Goal: Task Accomplishment & Management: Complete application form

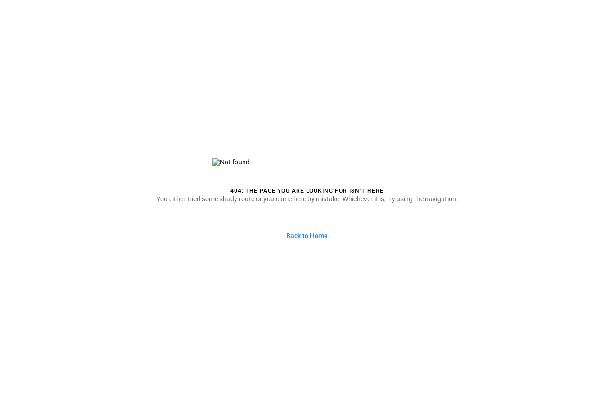
click at [313, 234] on link "Back to Home" at bounding box center [306, 236] width 57 height 20
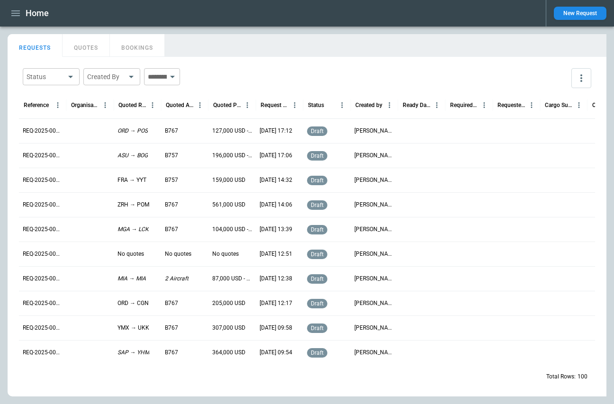
click at [587, 14] on button "New Request" at bounding box center [580, 13] width 53 height 13
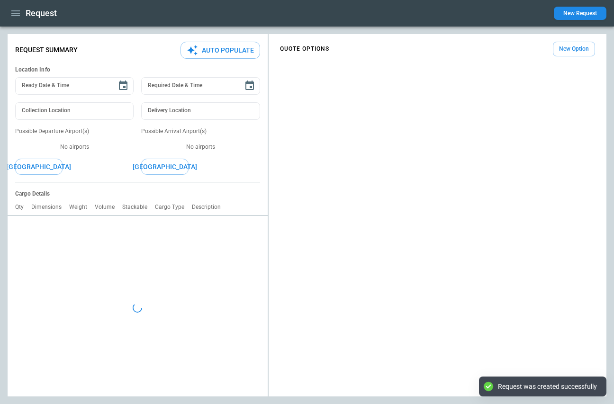
type textarea "*"
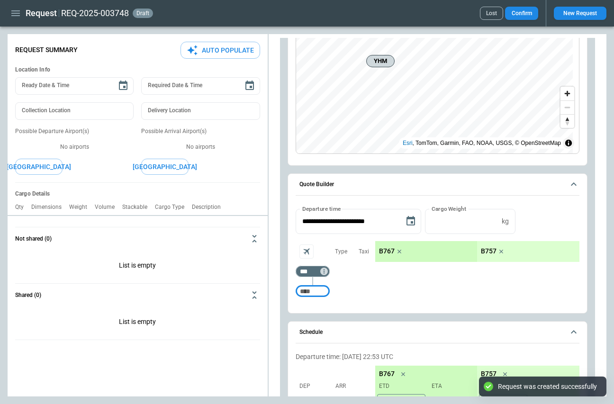
scroll to position [95, 0]
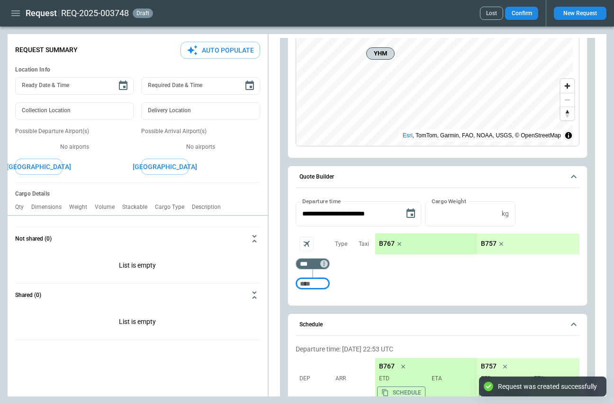
click at [318, 280] on input "Too short" at bounding box center [312, 283] width 30 height 17
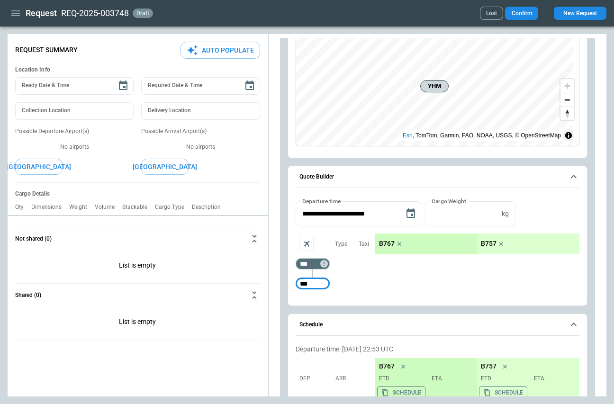
type input "***"
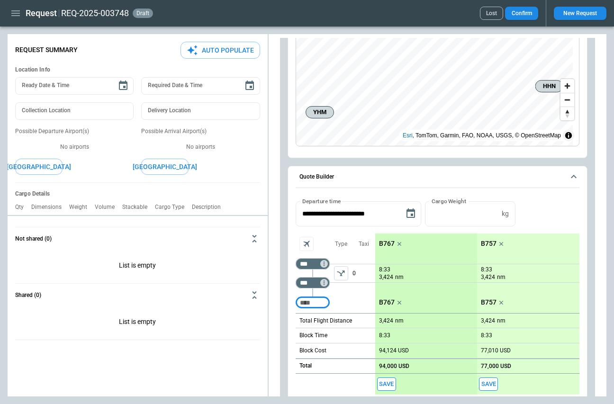
type input "*"
type input "***"
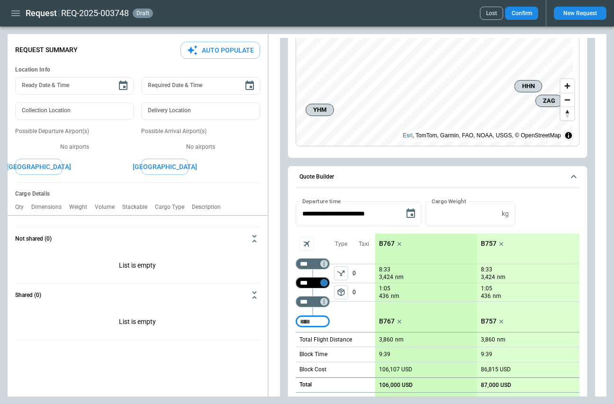
click at [325, 279] on icon "Too short" at bounding box center [324, 282] width 7 height 7
click at [339, 304] on p "Delete" at bounding box center [331, 306] width 16 height 8
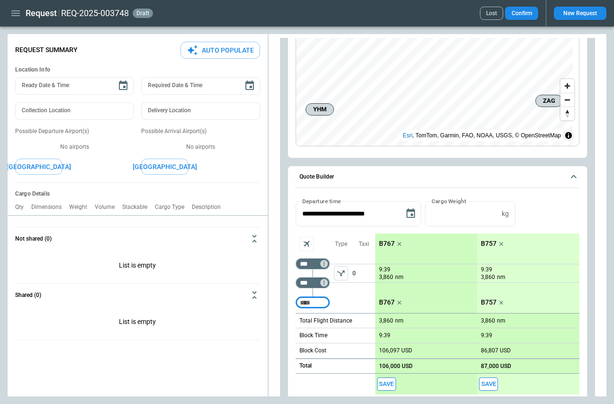
click at [309, 301] on input "Too short" at bounding box center [312, 302] width 30 height 17
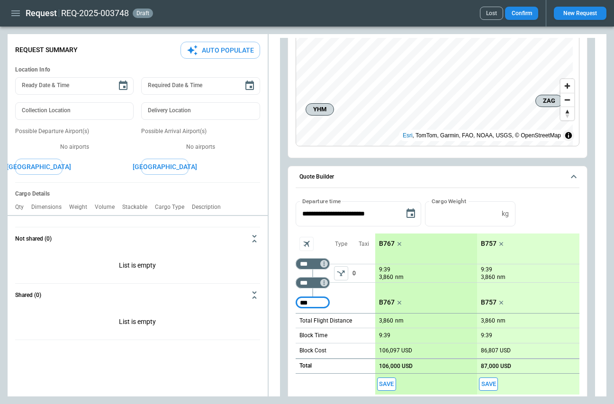
type input "***"
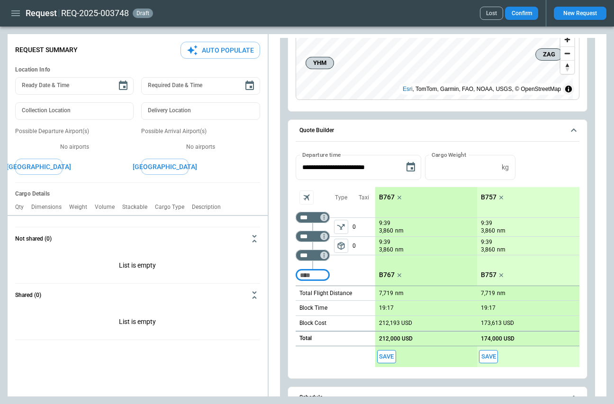
scroll to position [142, 0]
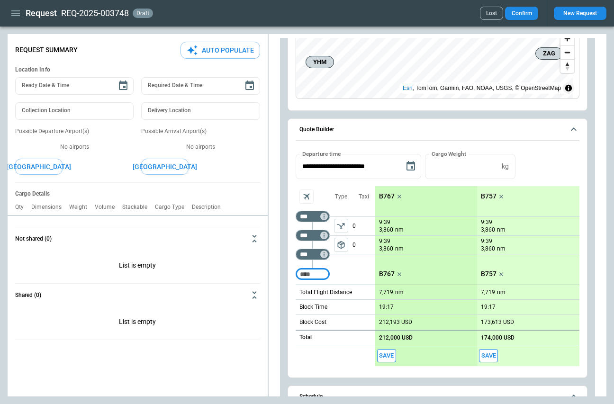
click at [385, 353] on button "Save" at bounding box center [386, 356] width 19 height 14
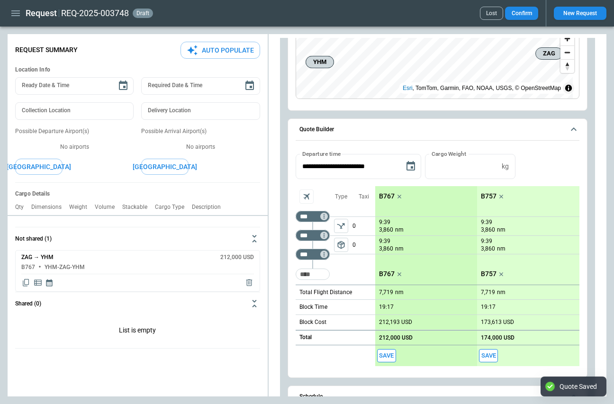
type textarea "*"
click at [27, 281] on icon "Copy quote content" at bounding box center [25, 282] width 9 height 9
